Goal: Task Accomplishment & Management: Use online tool/utility

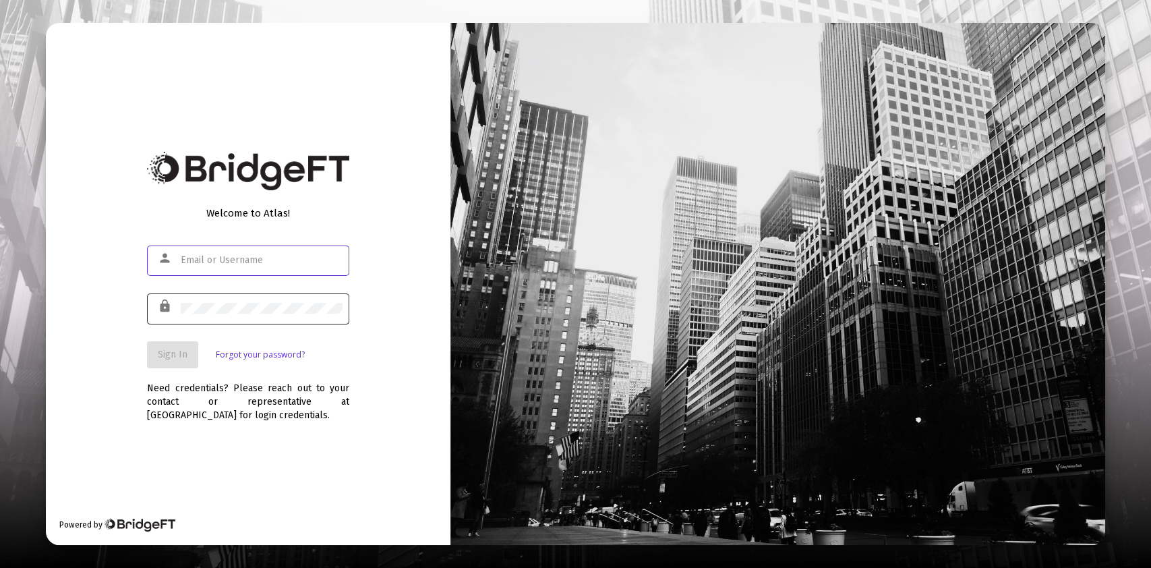
type input "[PERSON_NAME][EMAIL_ADDRESS][DOMAIN_NAME]"
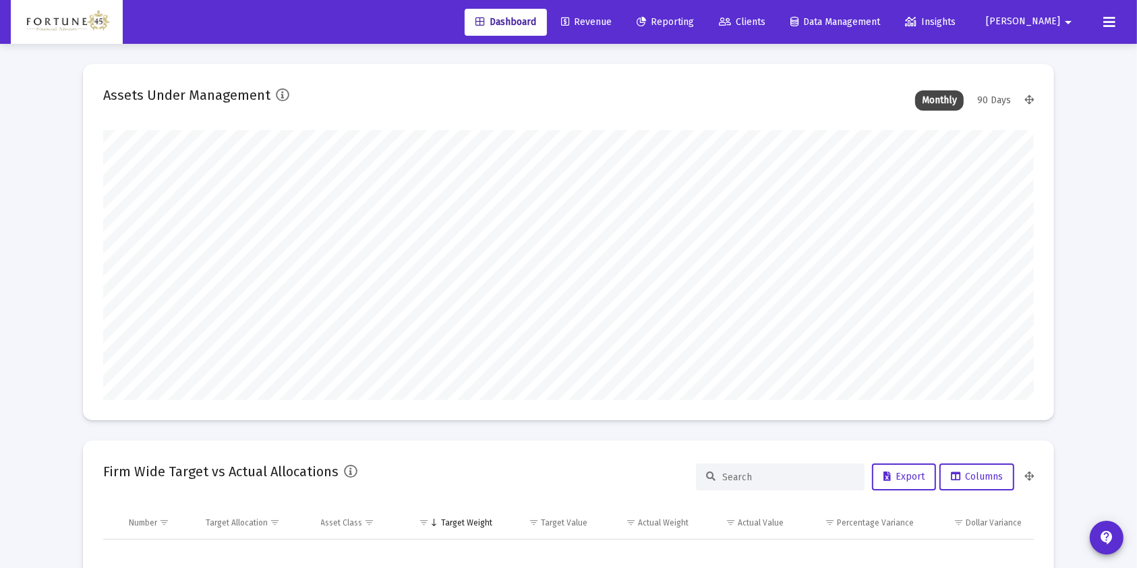
scroll to position [270, 501]
type input "[DATE]"
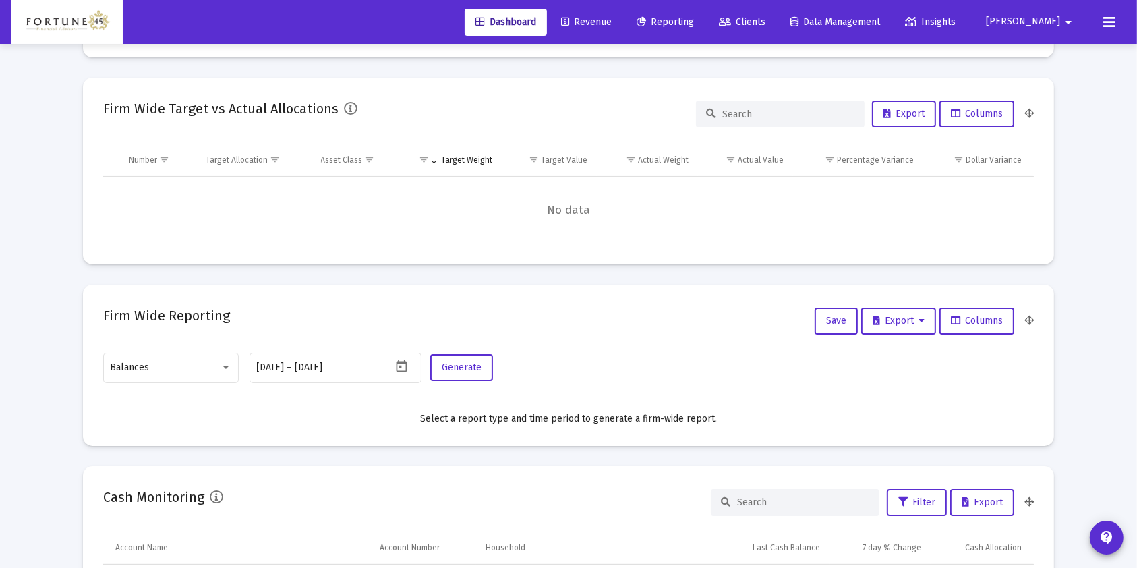
scroll to position [449, 0]
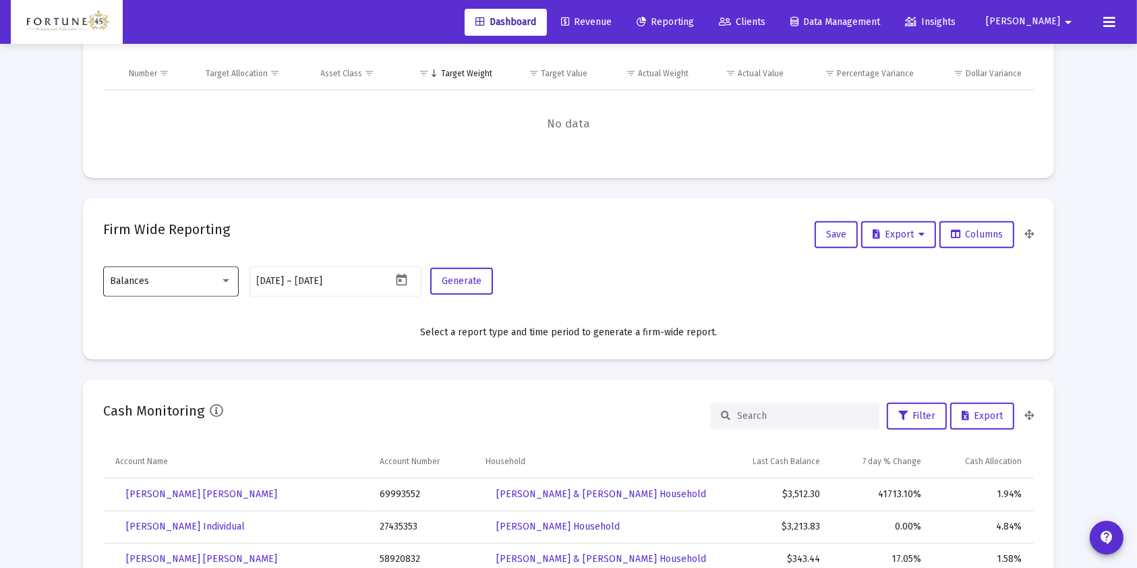
click at [212, 283] on div "Balances" at bounding box center [165, 281] width 109 height 11
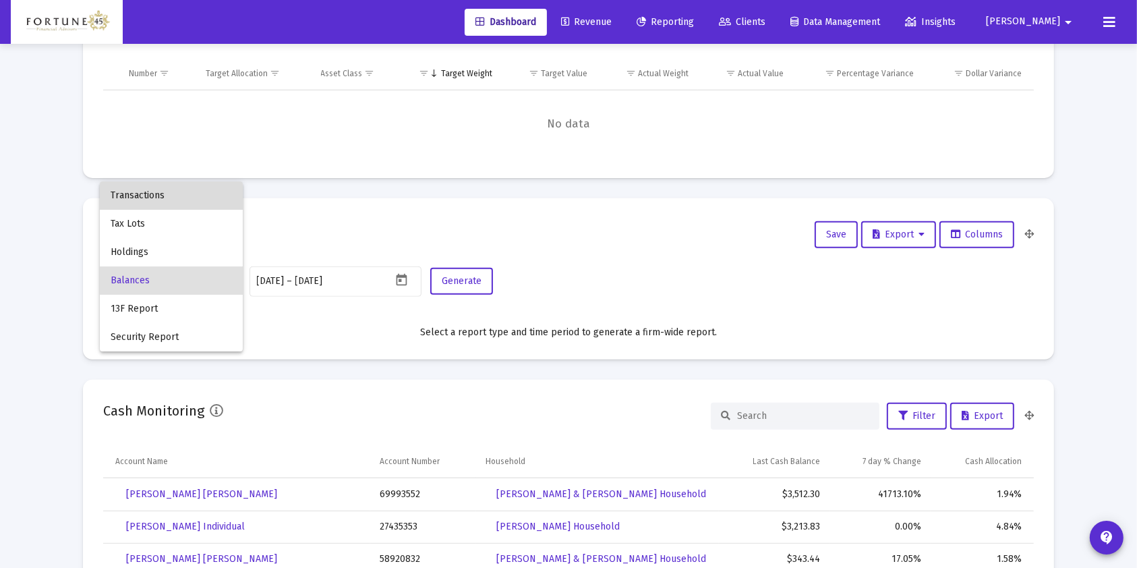
click at [196, 204] on span "Transactions" at bounding box center [171, 195] width 121 height 28
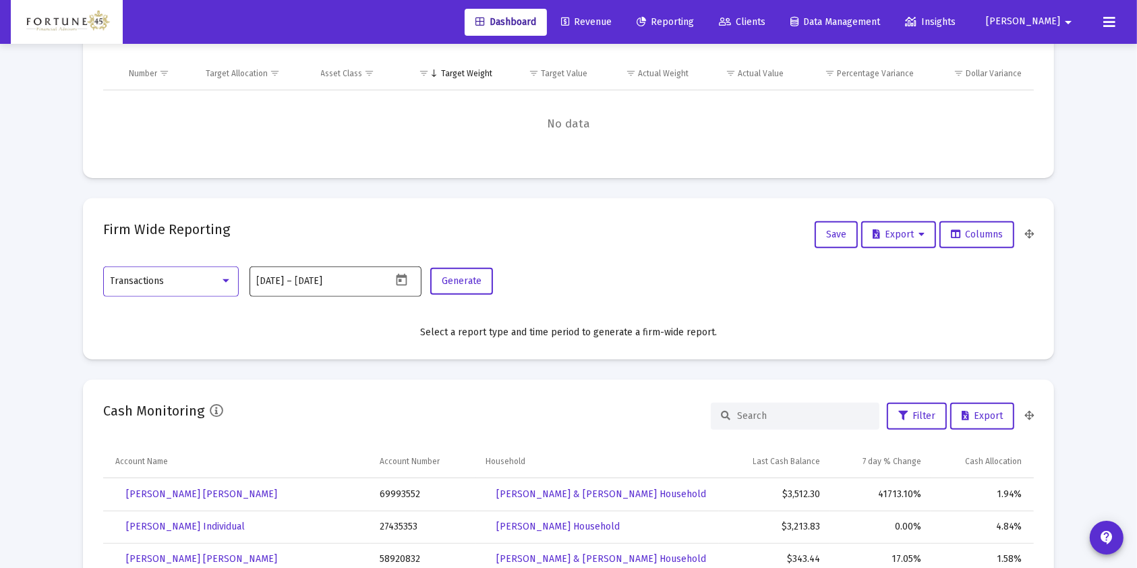
click at [399, 276] on icon "Open calendar" at bounding box center [401, 280] width 11 height 12
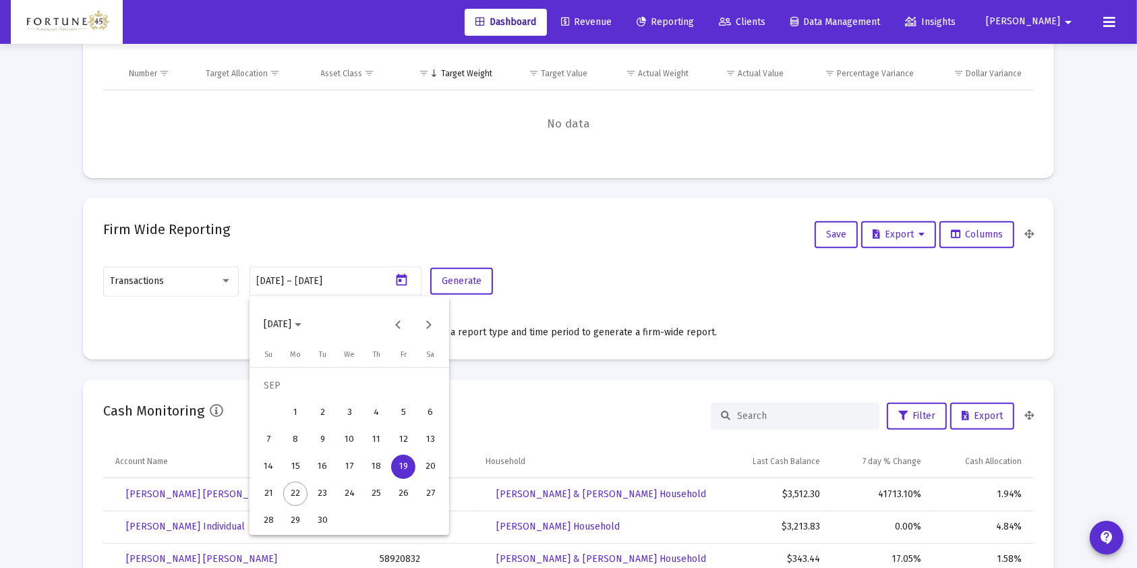
click at [274, 466] on div "14" at bounding box center [268, 466] width 24 height 24
type input "[DATE]"
click at [295, 493] on div "22" at bounding box center [295, 493] width 24 height 24
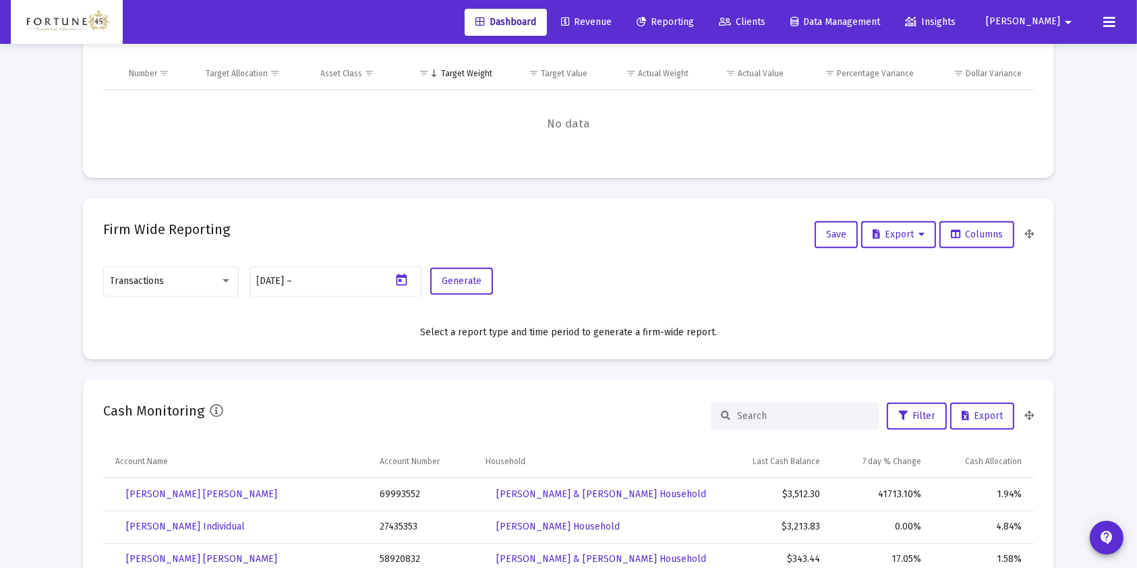
type input "[DATE]"
click at [473, 277] on span "Generate" at bounding box center [462, 280] width 40 height 11
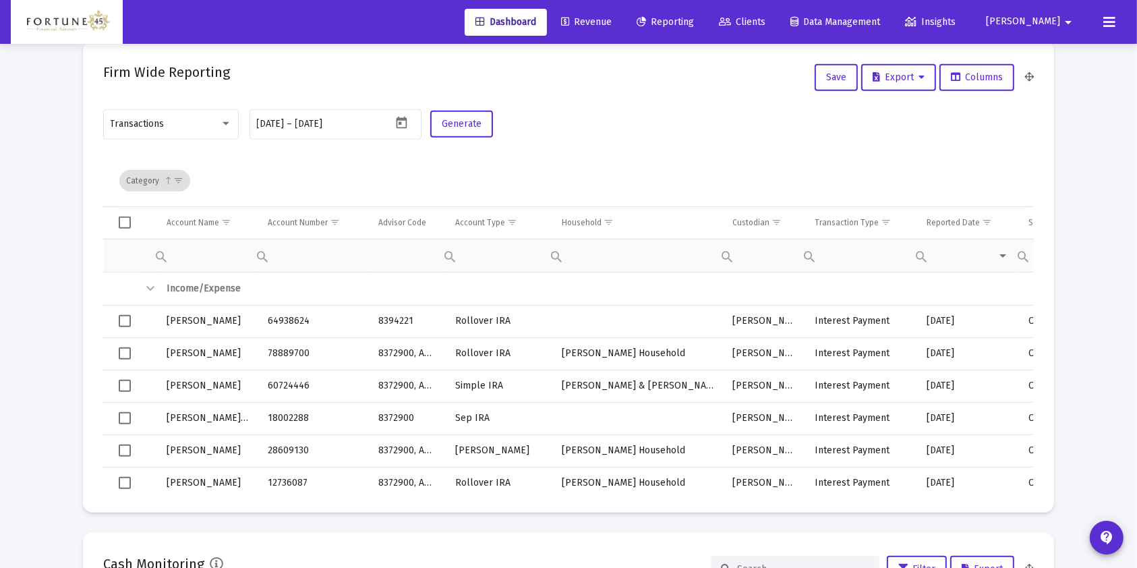
scroll to position [629, 0]
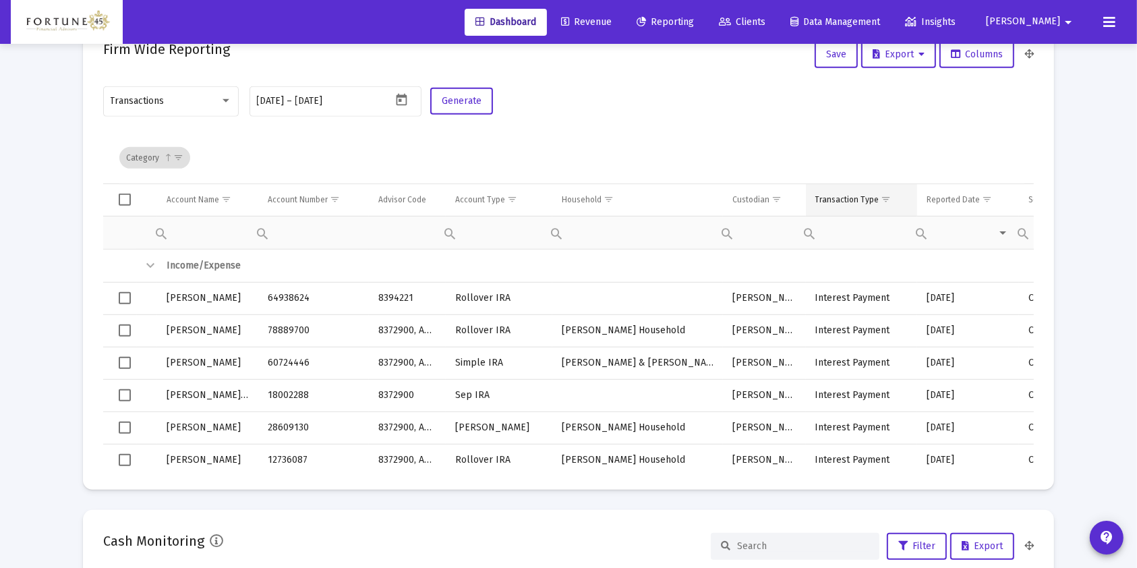
click at [884, 196] on span "Show filter options for column 'Transaction Type'" at bounding box center [886, 199] width 10 height 10
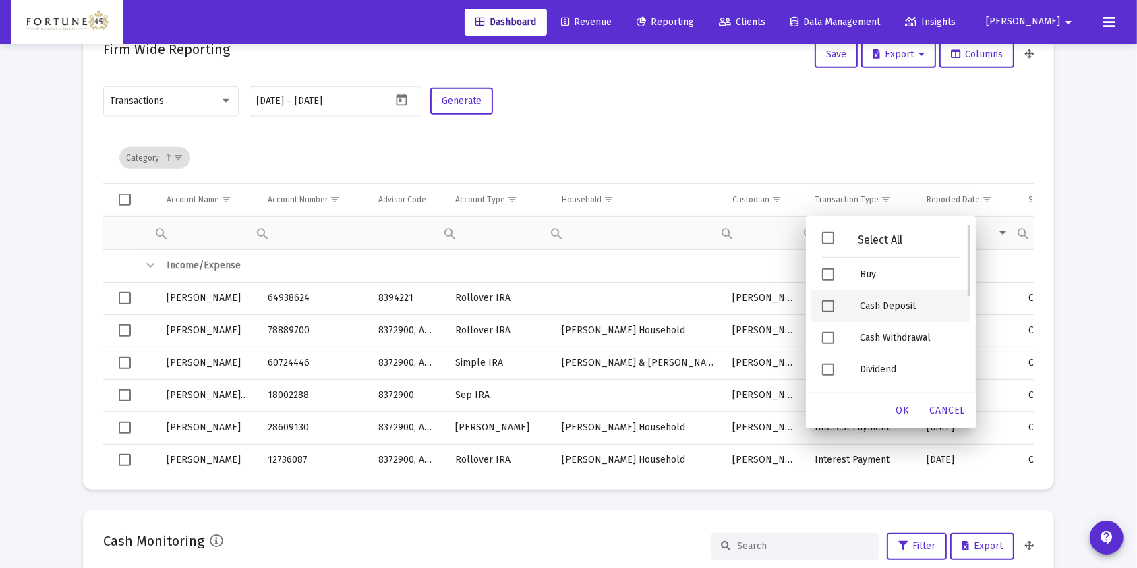
click at [872, 310] on div "Cash Deposit" at bounding box center [909, 306] width 121 height 32
click at [908, 407] on span "OK" at bounding box center [902, 409] width 13 height 11
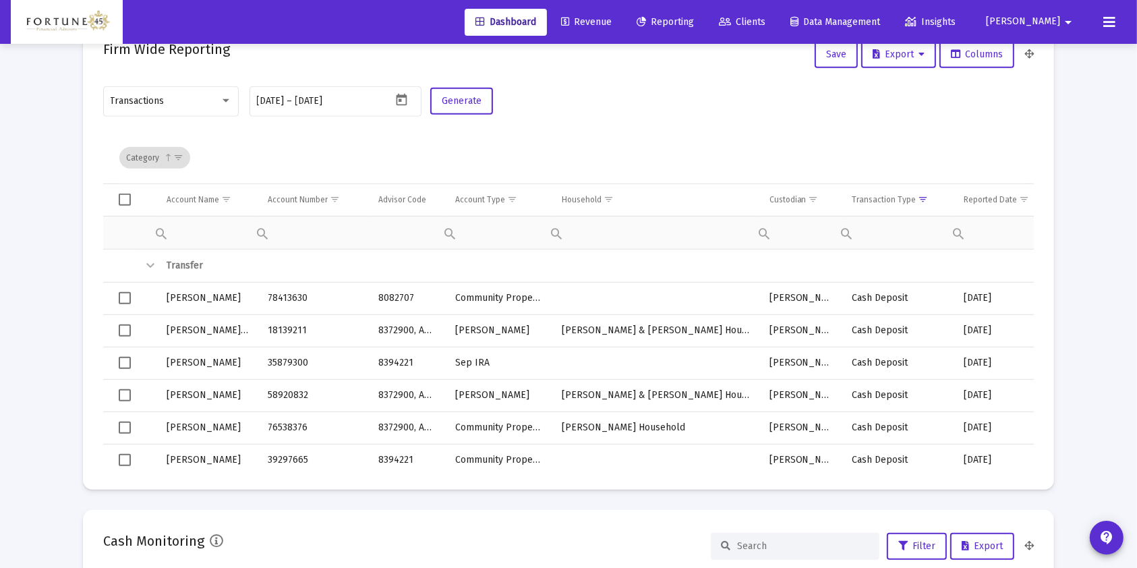
click at [129, 196] on span "Select all" at bounding box center [125, 199] width 12 height 12
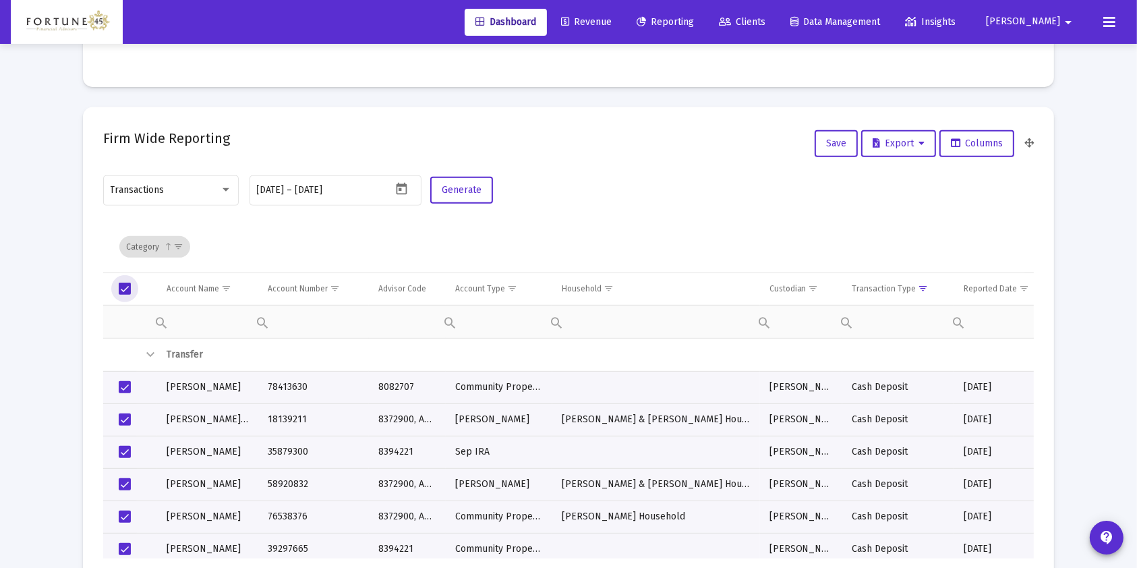
scroll to position [449, 0]
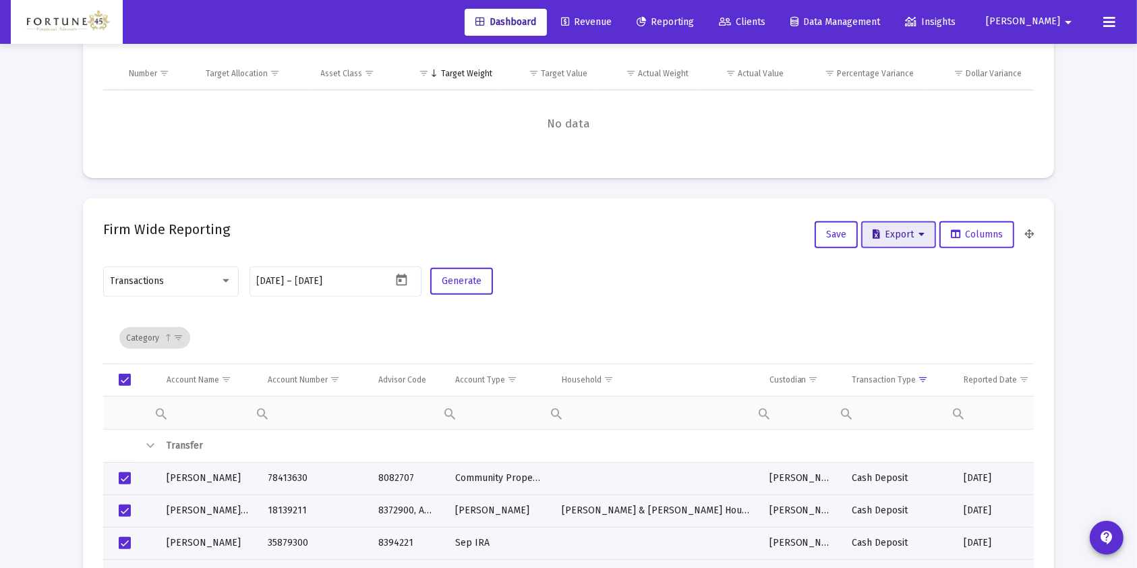
click at [912, 227] on button "Export" at bounding box center [898, 234] width 75 height 27
click at [916, 262] on button "Export All Rows" at bounding box center [903, 268] width 92 height 32
